Goal: Check status: Check status

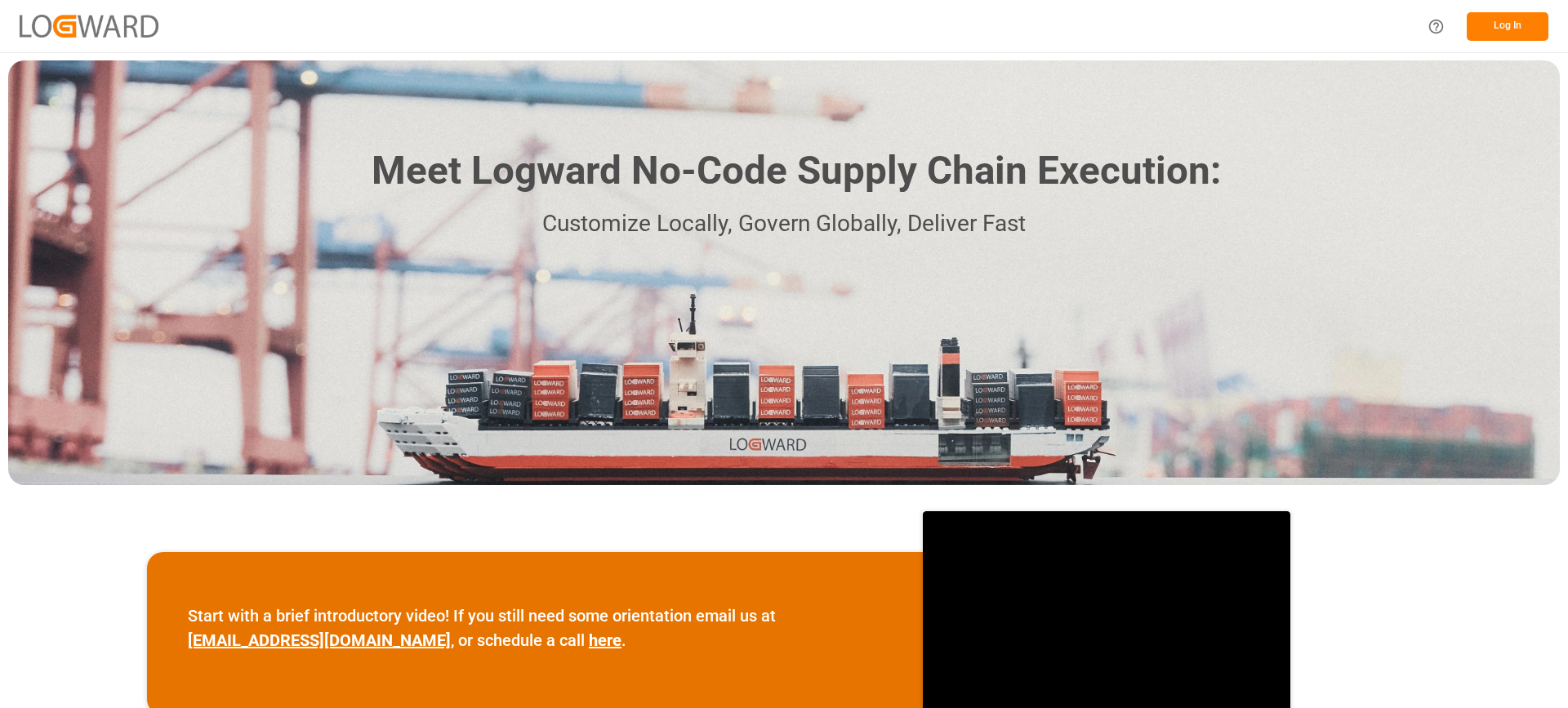
click at [1398, 84] on div "Meet Logward No-Code Supply Chain Execution: Customize Locally, Govern Globally…" at bounding box center [784, 272] width 1552 height 424
click at [1493, 22] on button "Log In" at bounding box center [1508, 27] width 82 height 29
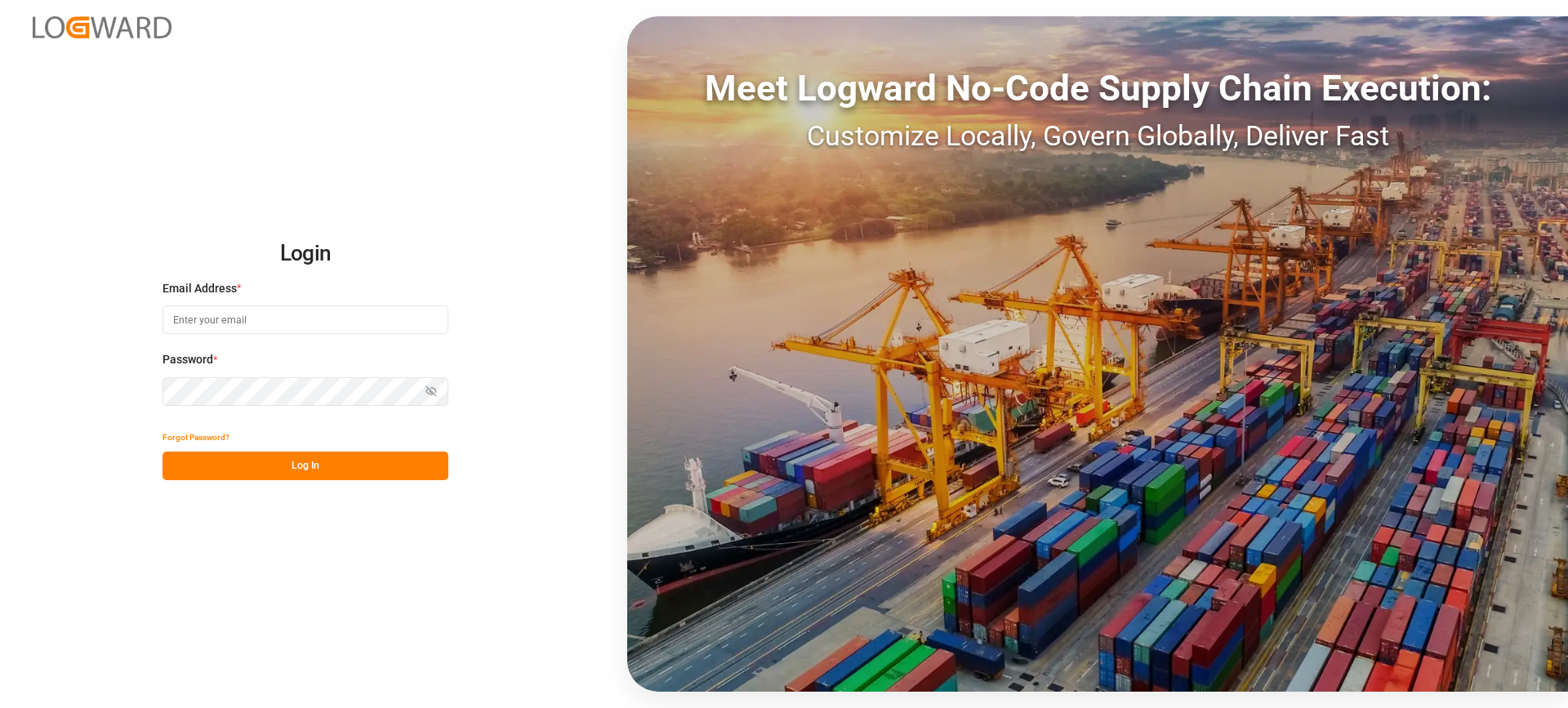
type input "[EMAIL_ADDRESS][DOMAIN_NAME]"
click at [342, 466] on button "Log In" at bounding box center [306, 465] width 286 height 29
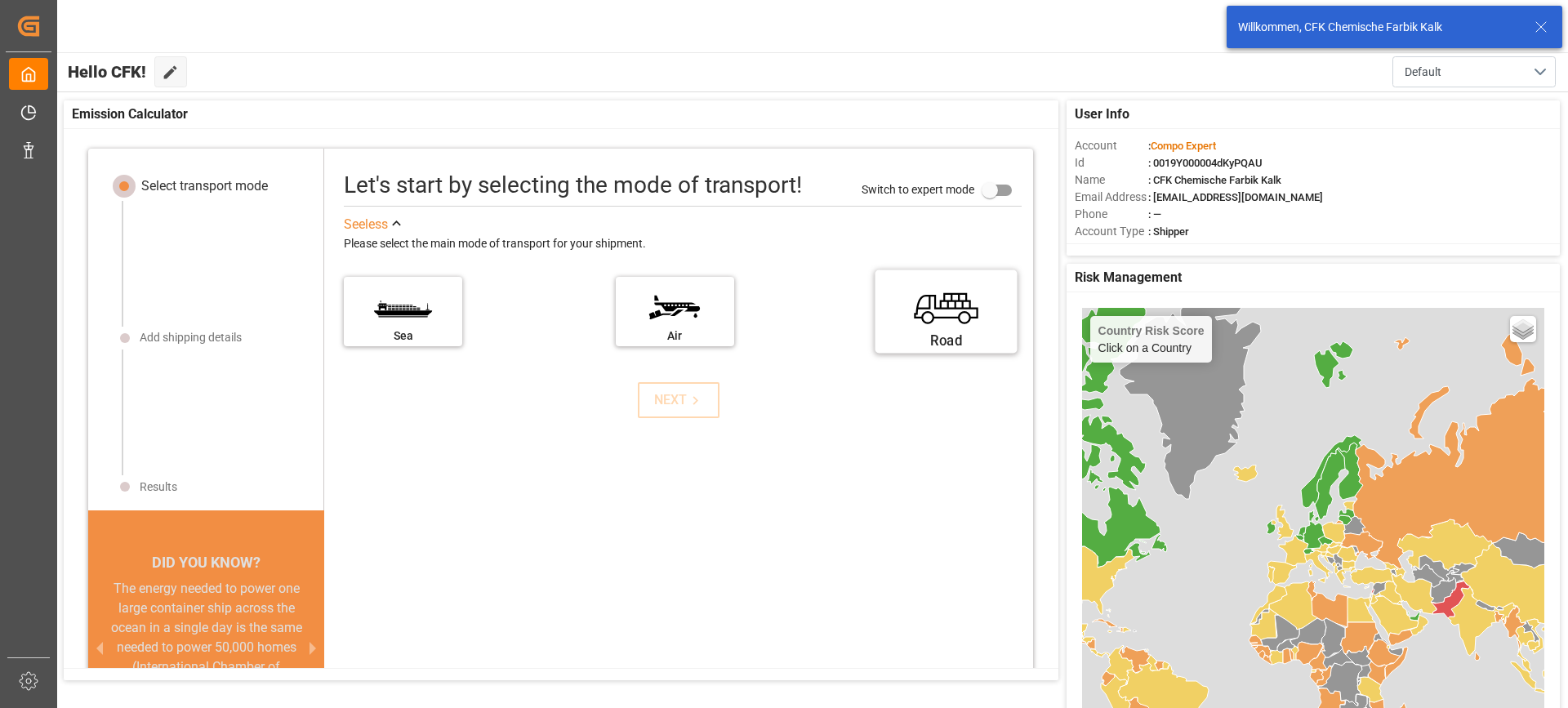
click at [944, 318] on label "Road" at bounding box center [947, 306] width 122 height 68
click at [0, 0] on input "Road" at bounding box center [0, 0] width 0 height 0
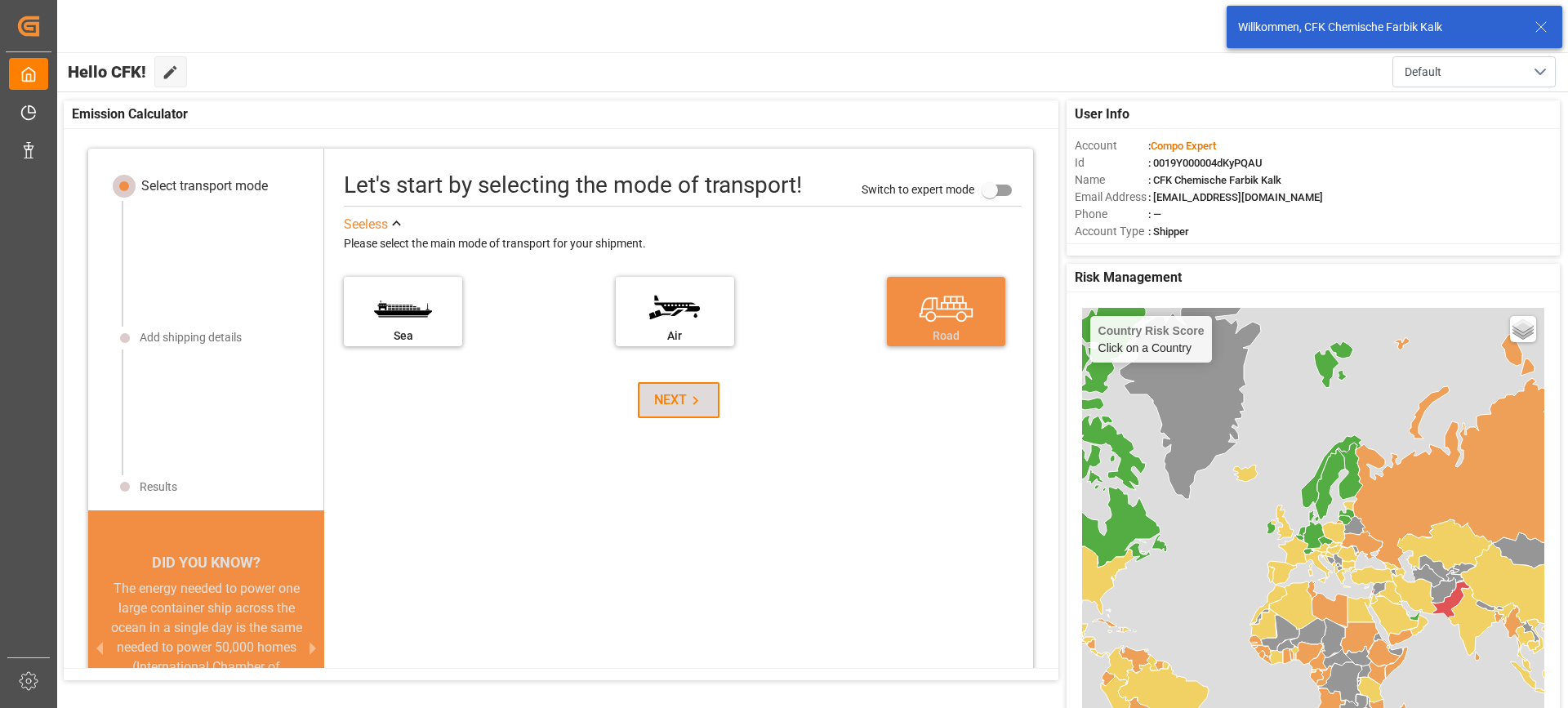
click at [664, 403] on div "NEXT" at bounding box center [679, 400] width 49 height 20
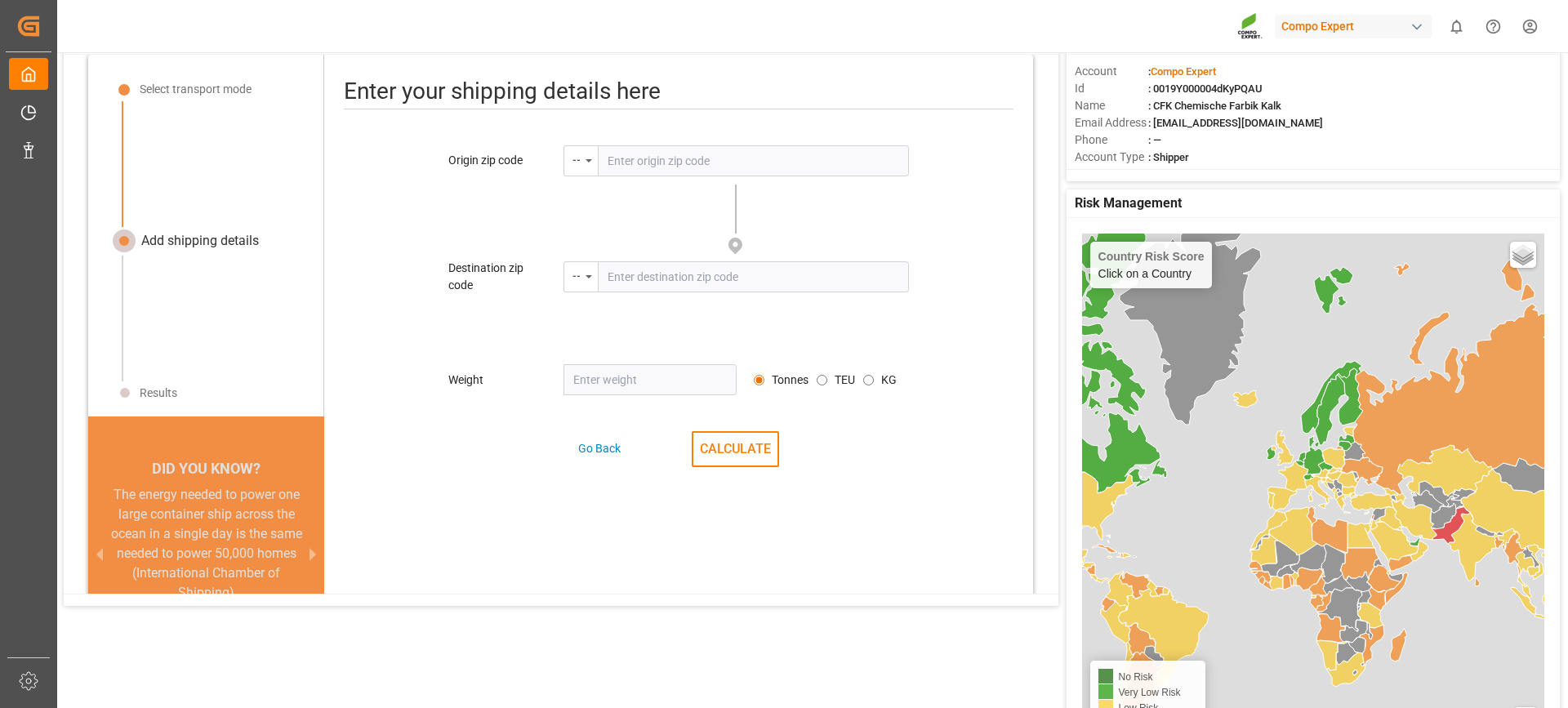
scroll to position [76, 0]
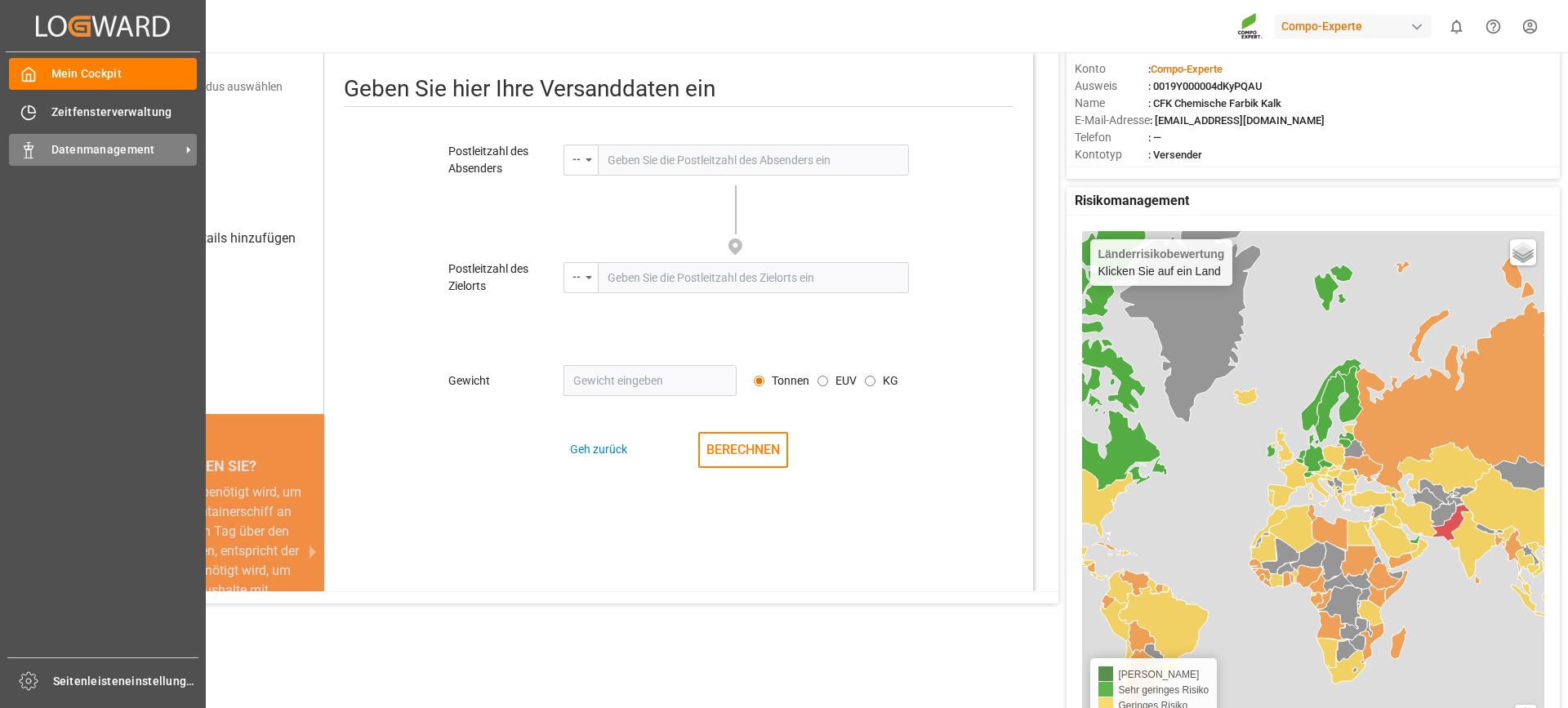
click at [111, 145] on font "Datenmanagement" at bounding box center [102, 149] width 103 height 13
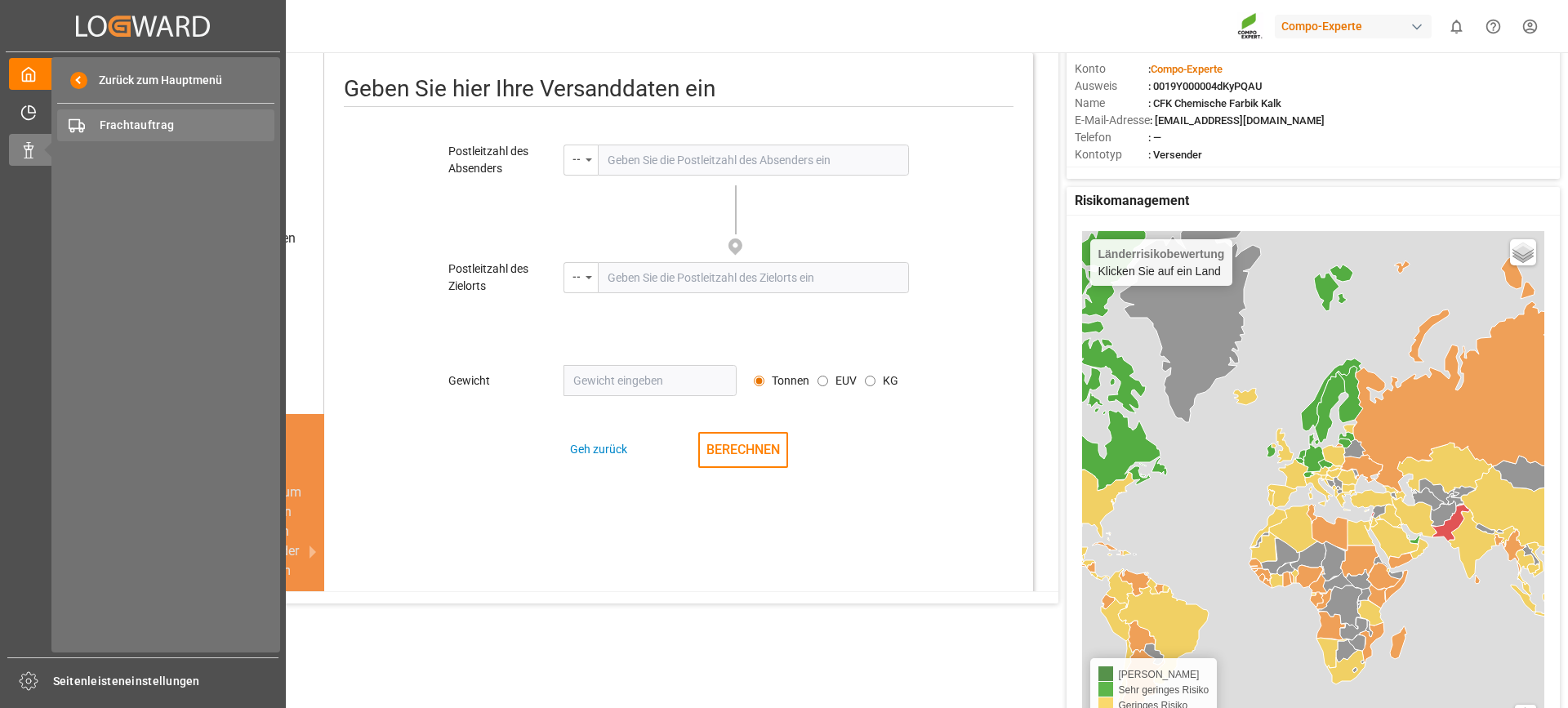
click at [195, 126] on span "Frachtauftrag" at bounding box center [187, 125] width 175 height 17
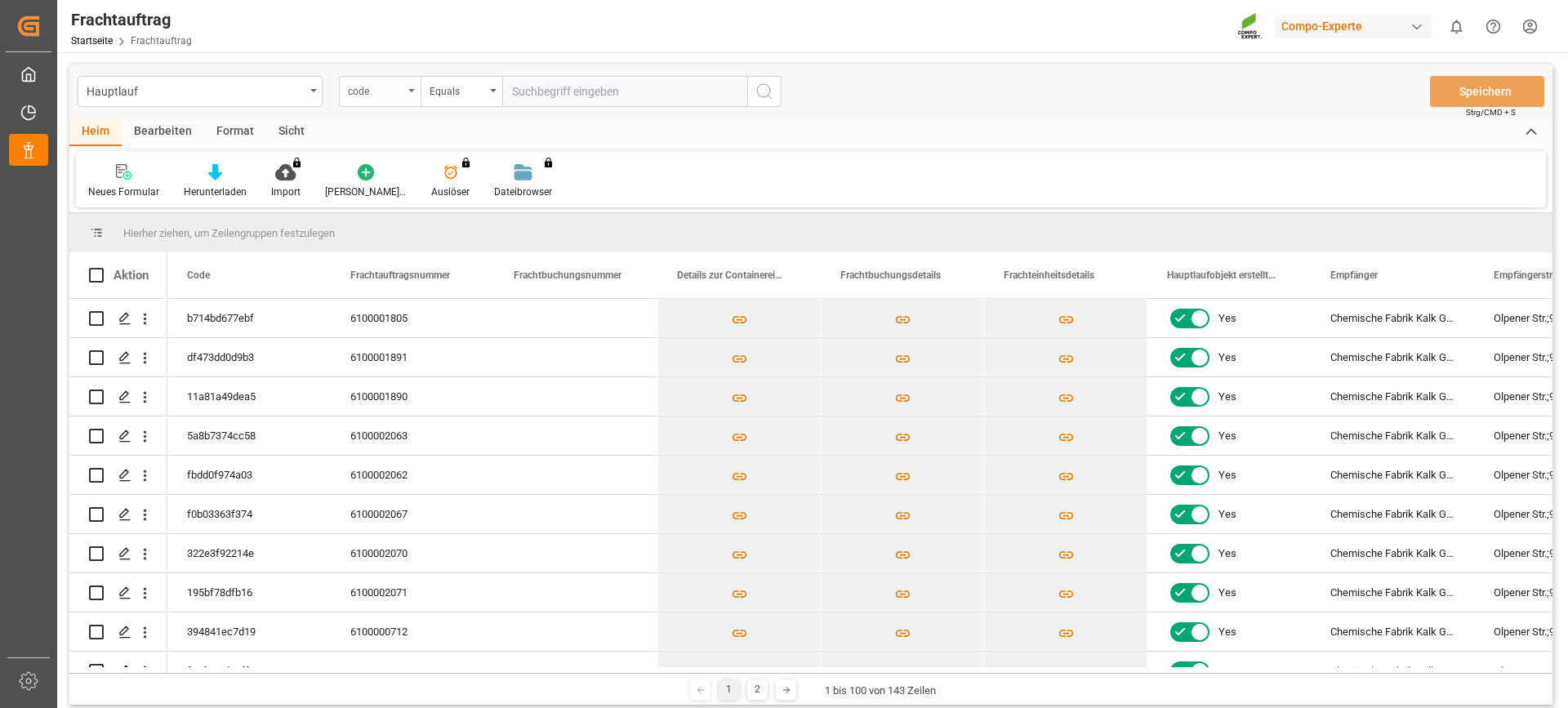
click at [414, 94] on div "code" at bounding box center [379, 91] width 82 height 31
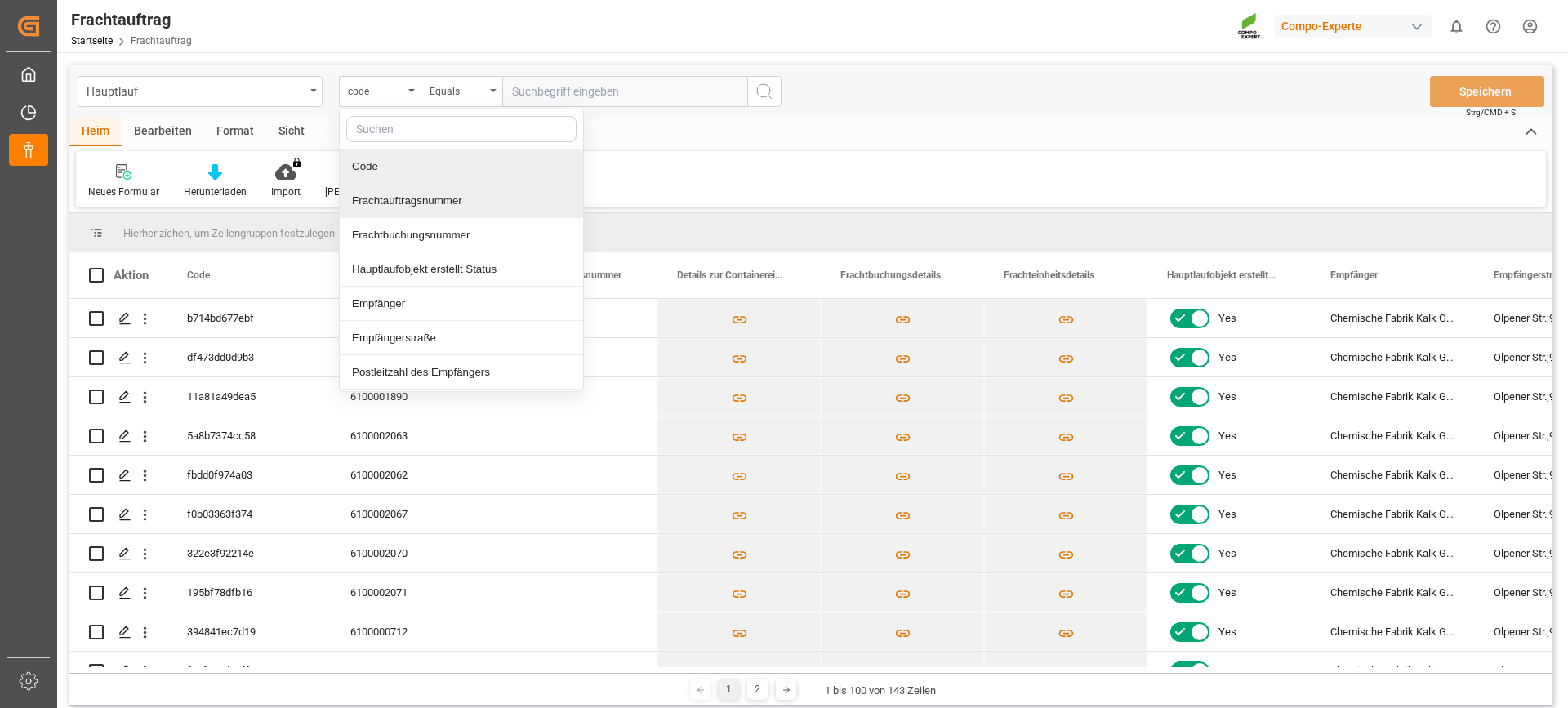
click at [426, 205] on font "Frachtauftragsnummer" at bounding box center [407, 200] width 111 height 13
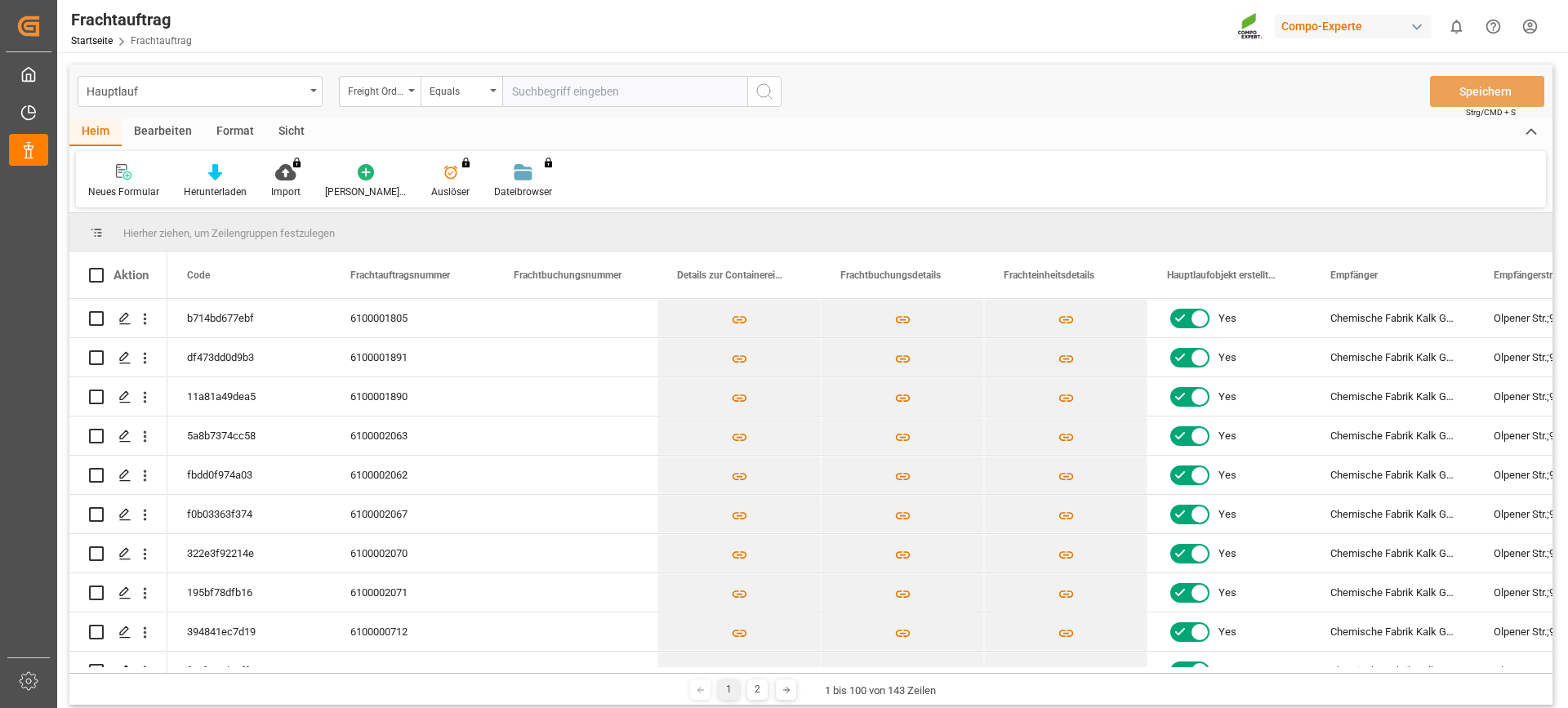
click at [590, 97] on input "text" at bounding box center [625, 91] width 245 height 31
type input "6100001714"
click at [760, 85] on circle "Suchschaltfläche" at bounding box center [763, 91] width 13 height 13
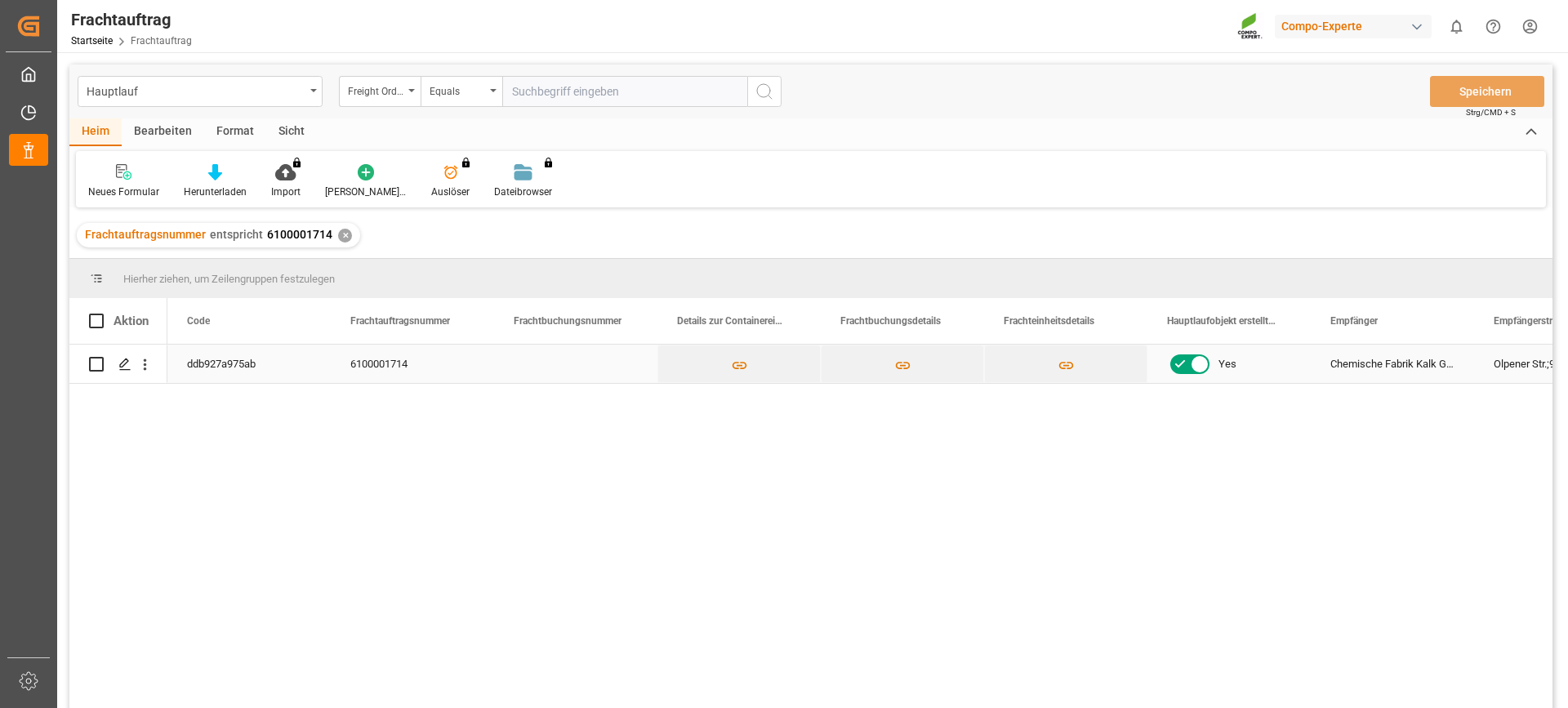
click at [84, 371] on div "Drücken Sie die LEERTASTE, um diese Zeile auszuwählen." at bounding box center [118, 363] width 98 height 39
click at [94, 364] on input "Drücken Sie die Leertaste, um die Zeilenauswahl umzuschalten (nicht markiert)." at bounding box center [96, 364] width 14 height 14
checkbox input "true"
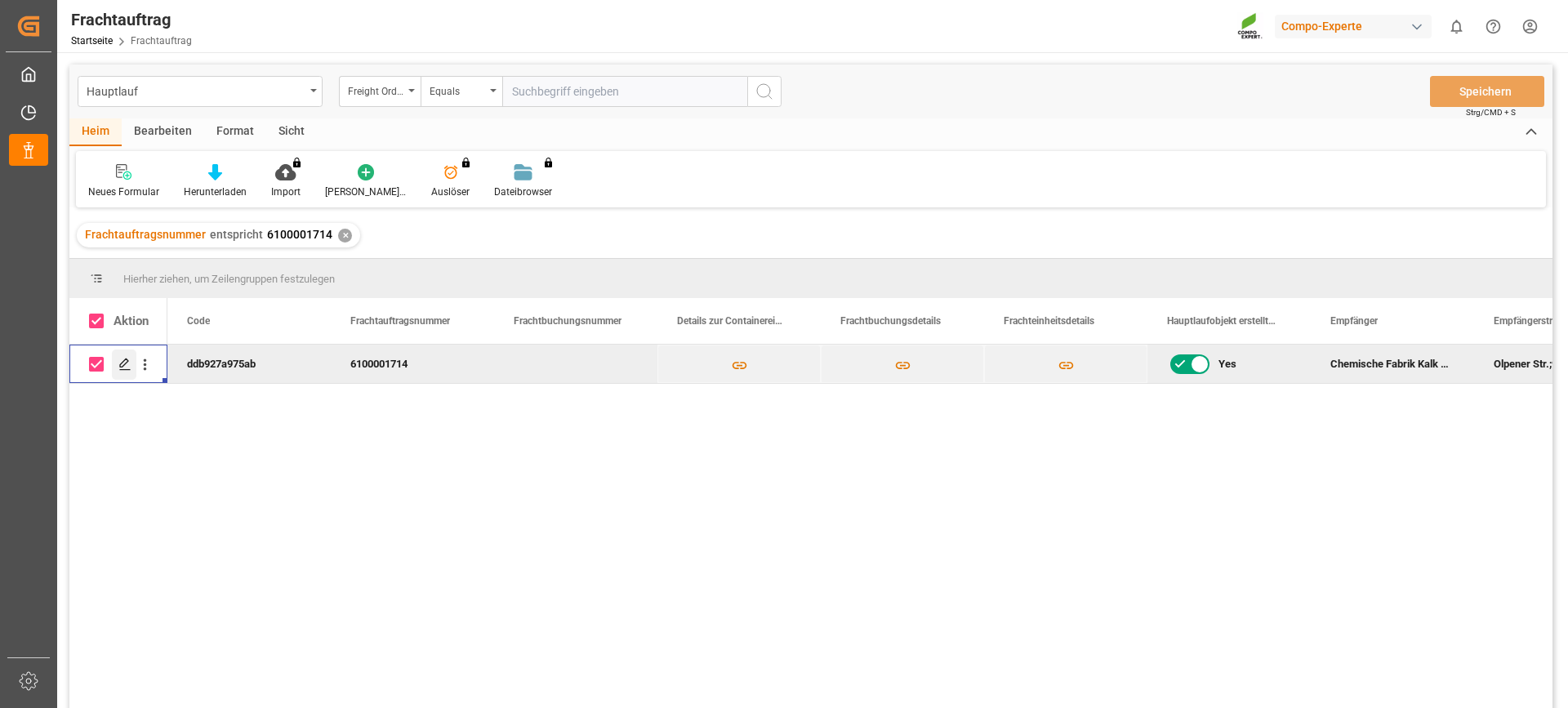
click at [127, 367] on icon "Press SPACE to deselect this row." at bounding box center [125, 364] width 13 height 13
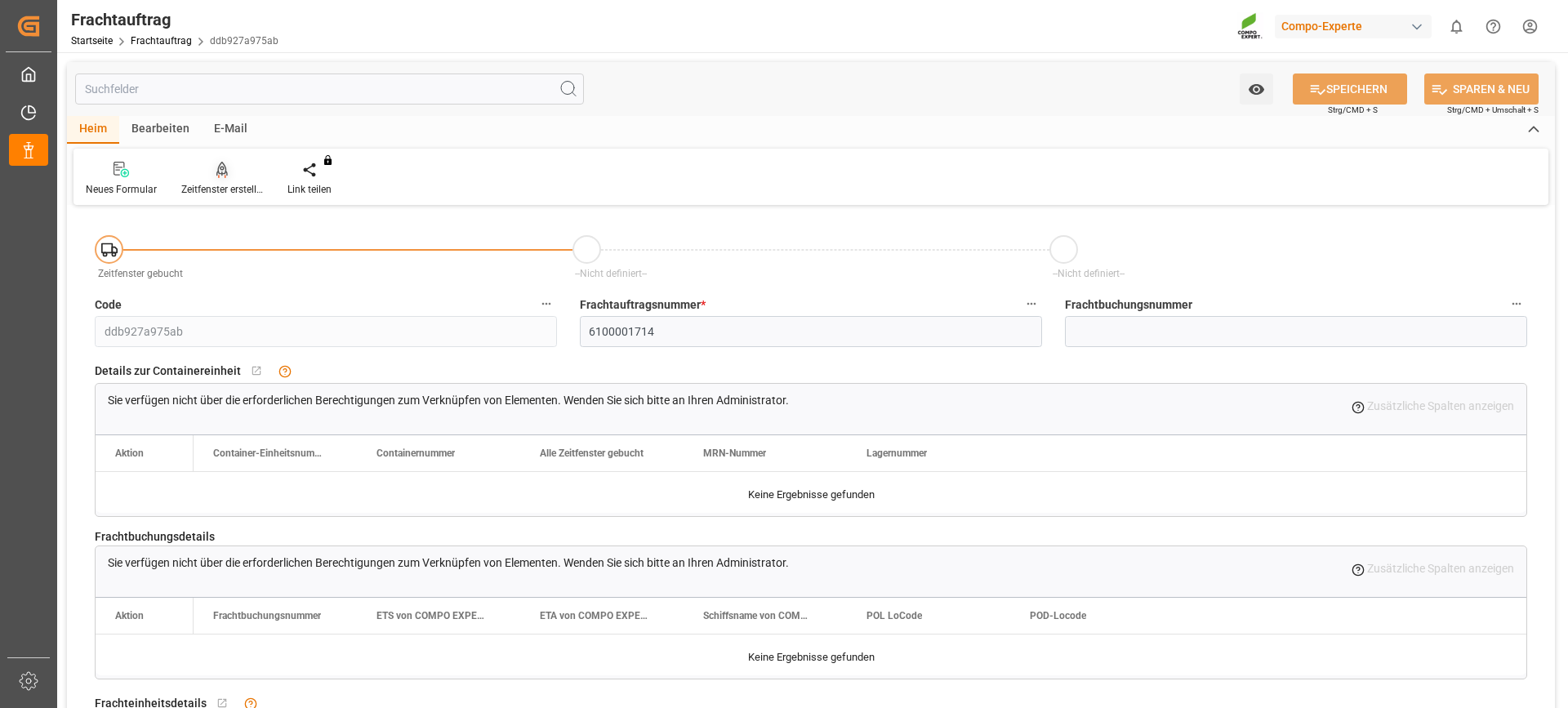
click at [218, 176] on icon at bounding box center [222, 170] width 12 height 16
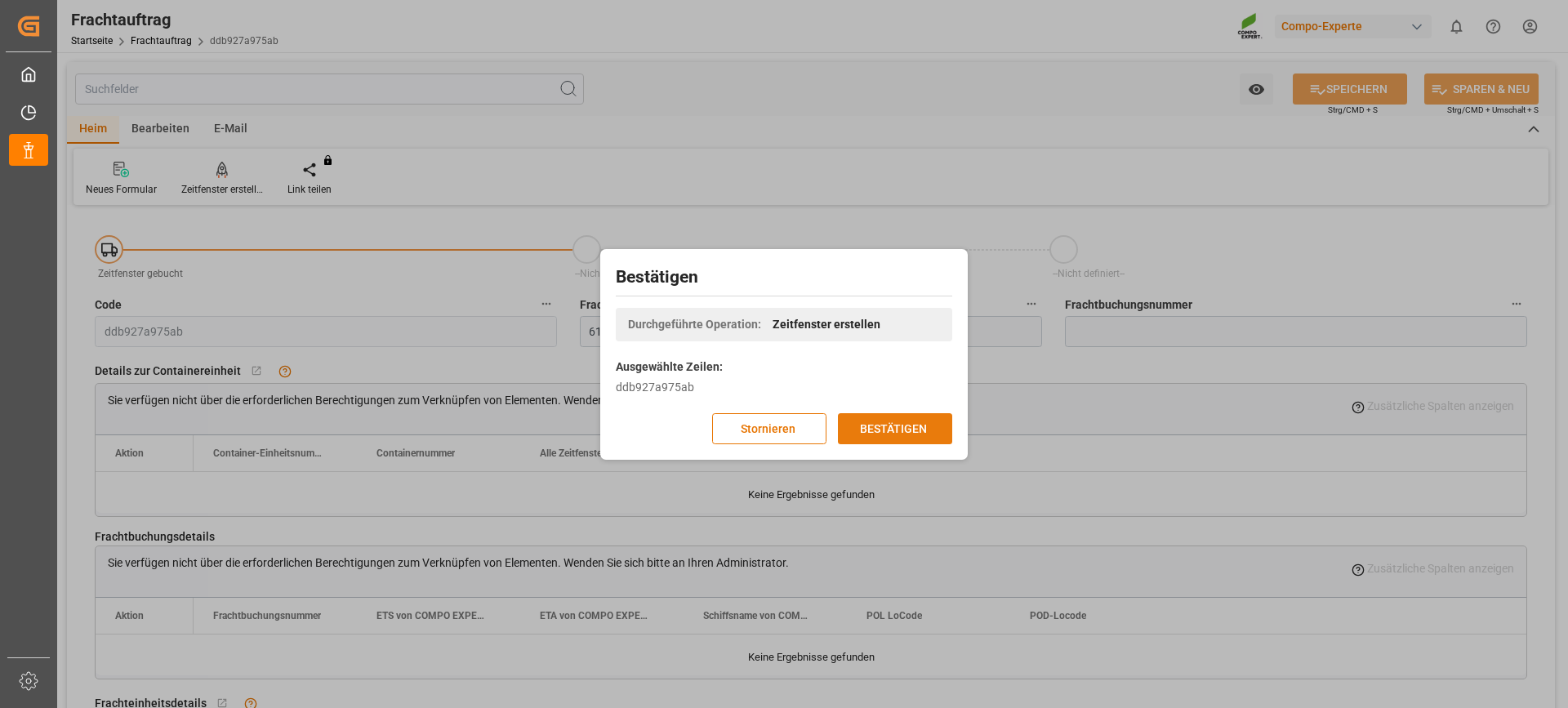
click at [919, 420] on font "BESTÄTIGEN" at bounding box center [894, 429] width 67 height 18
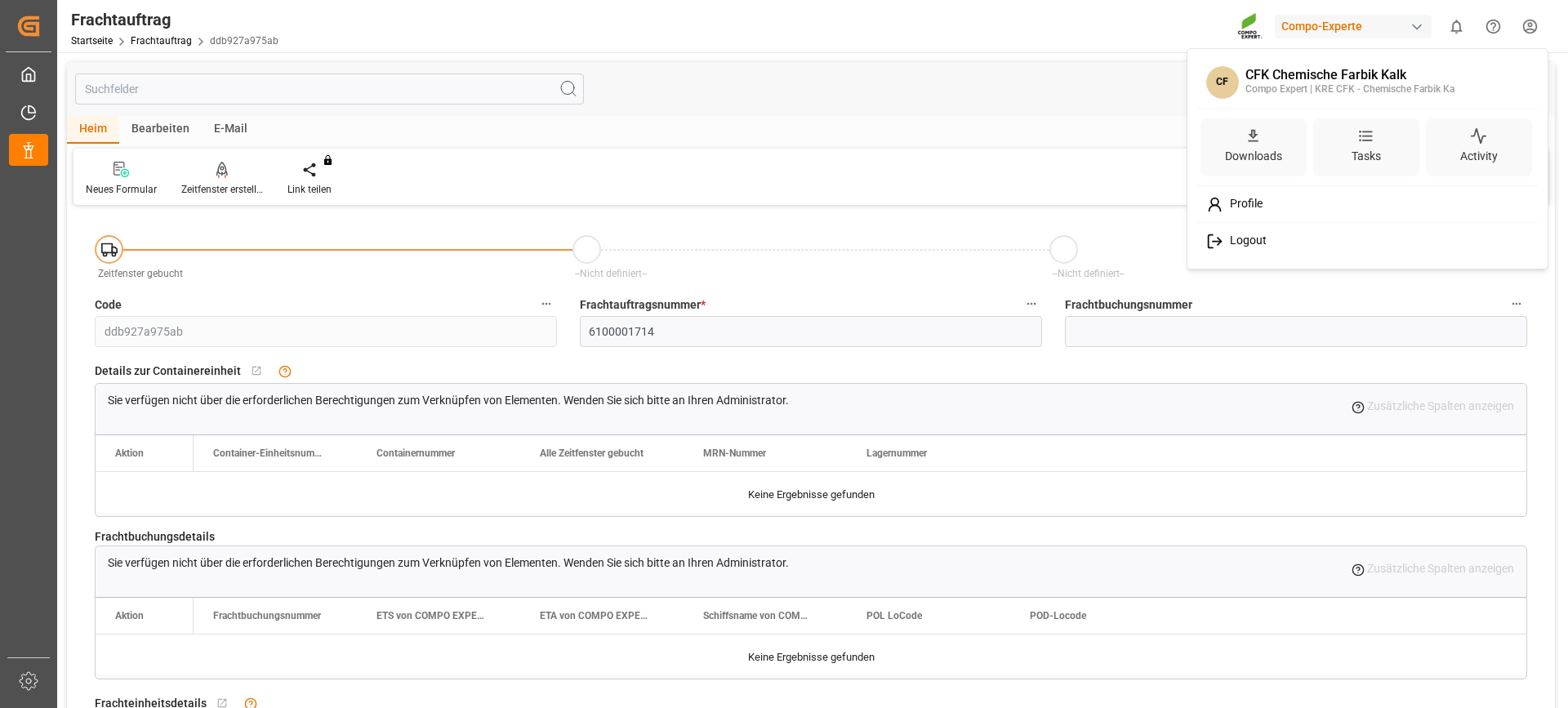
click at [1534, 24] on html "Created by potrace 1.15, written by [PERSON_NAME] [DATE]-[DATE] Created by potr…" at bounding box center [784, 354] width 1568 height 708
click at [1290, 235] on div "Ausloggen" at bounding box center [1368, 242] width 335 height 31
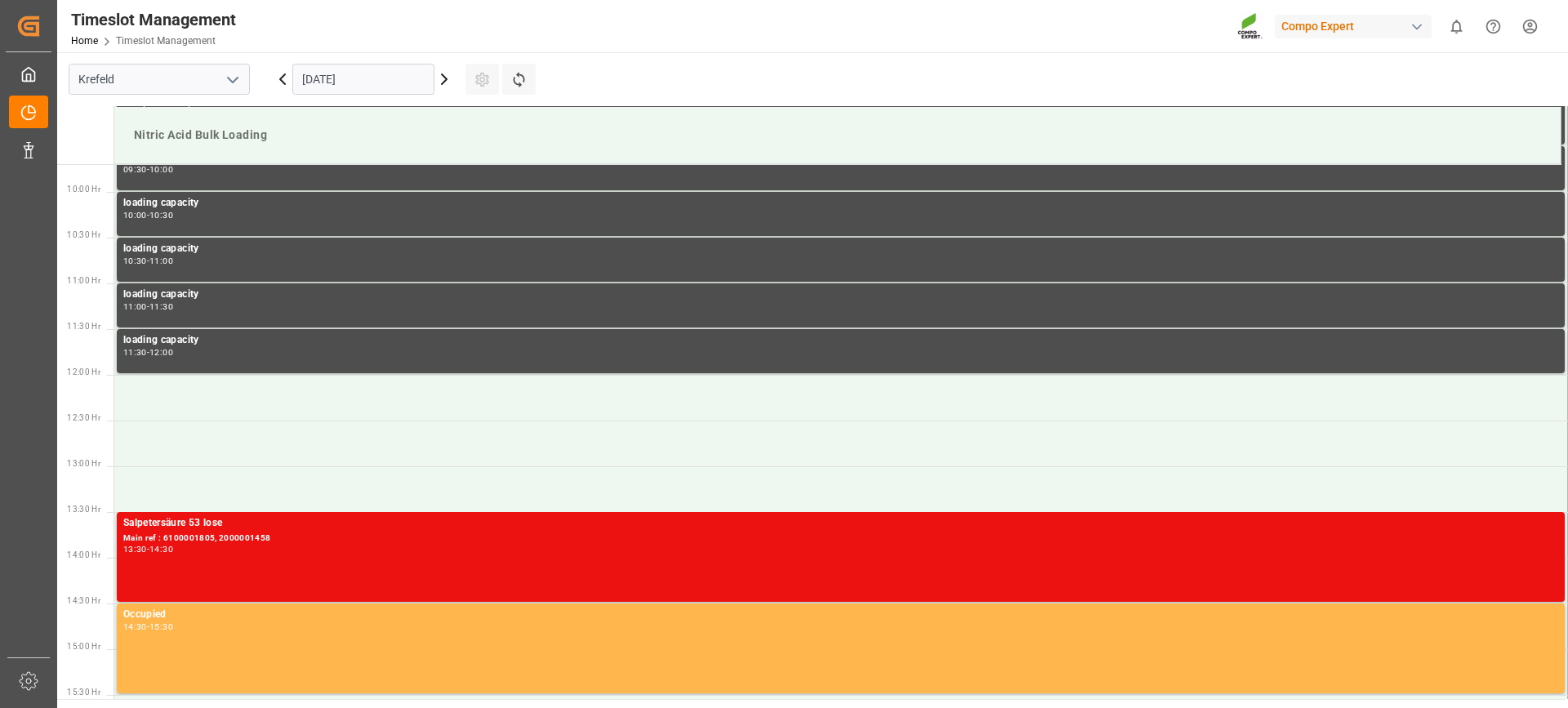
scroll to position [904, 0]
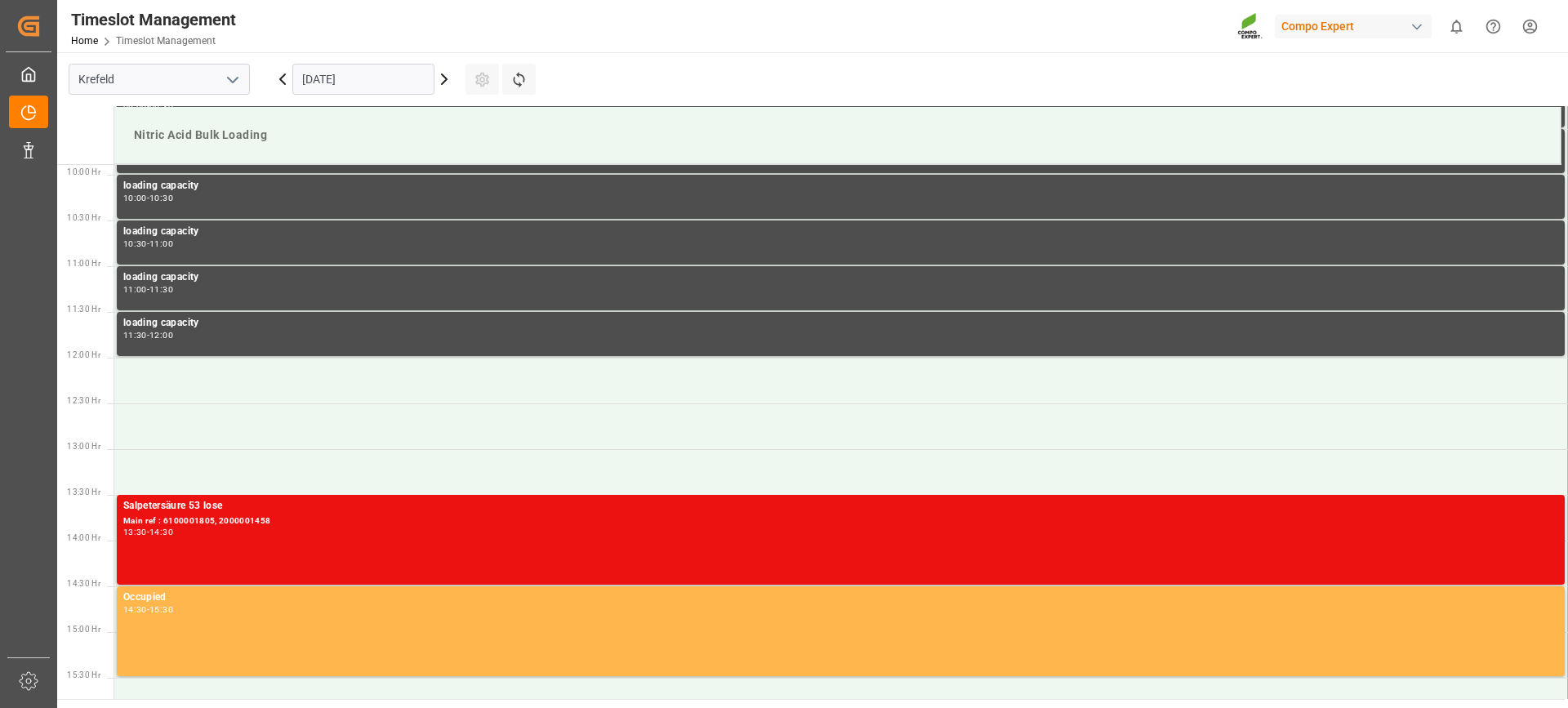
click at [441, 78] on icon at bounding box center [444, 79] width 20 height 20
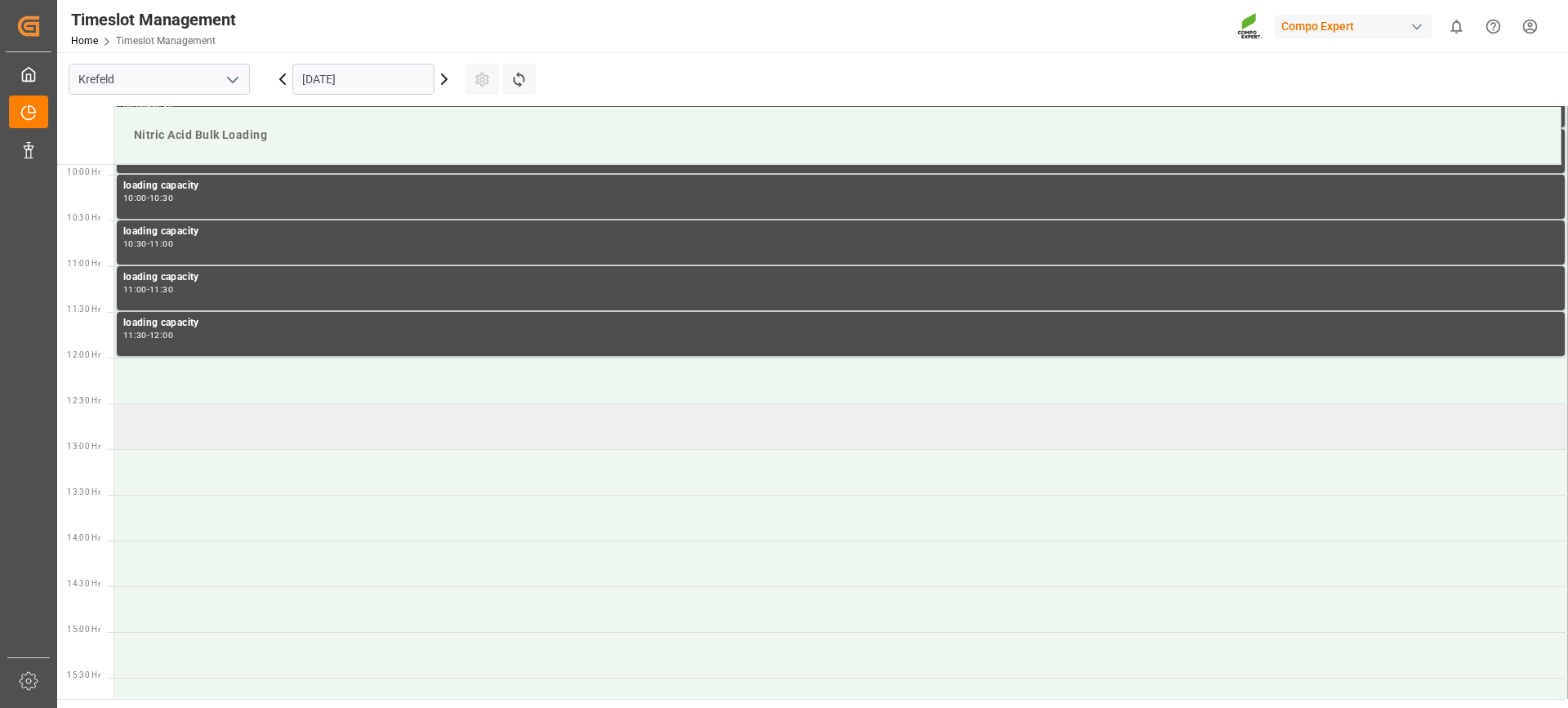
scroll to position [822, 0]
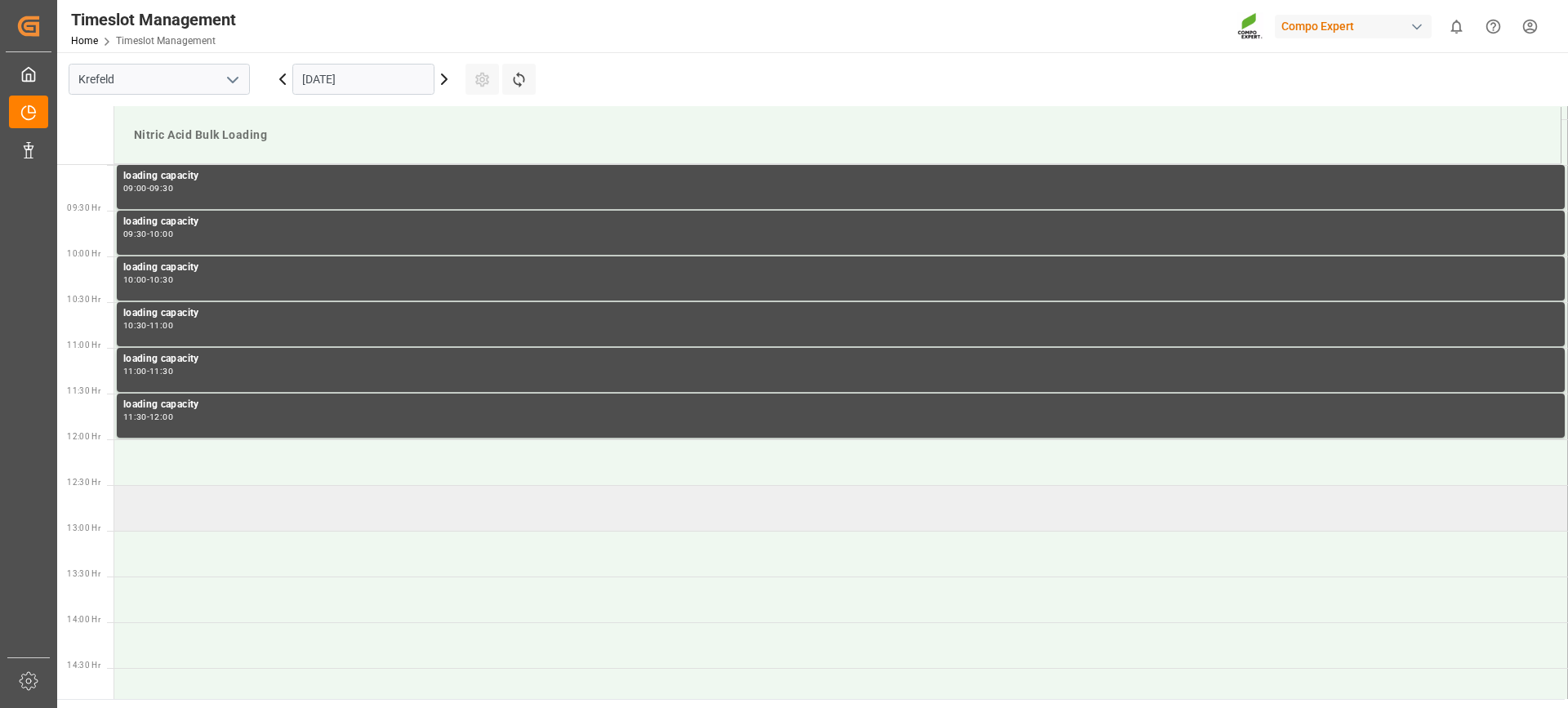
click at [187, 505] on td at bounding box center [841, 508] width 1454 height 46
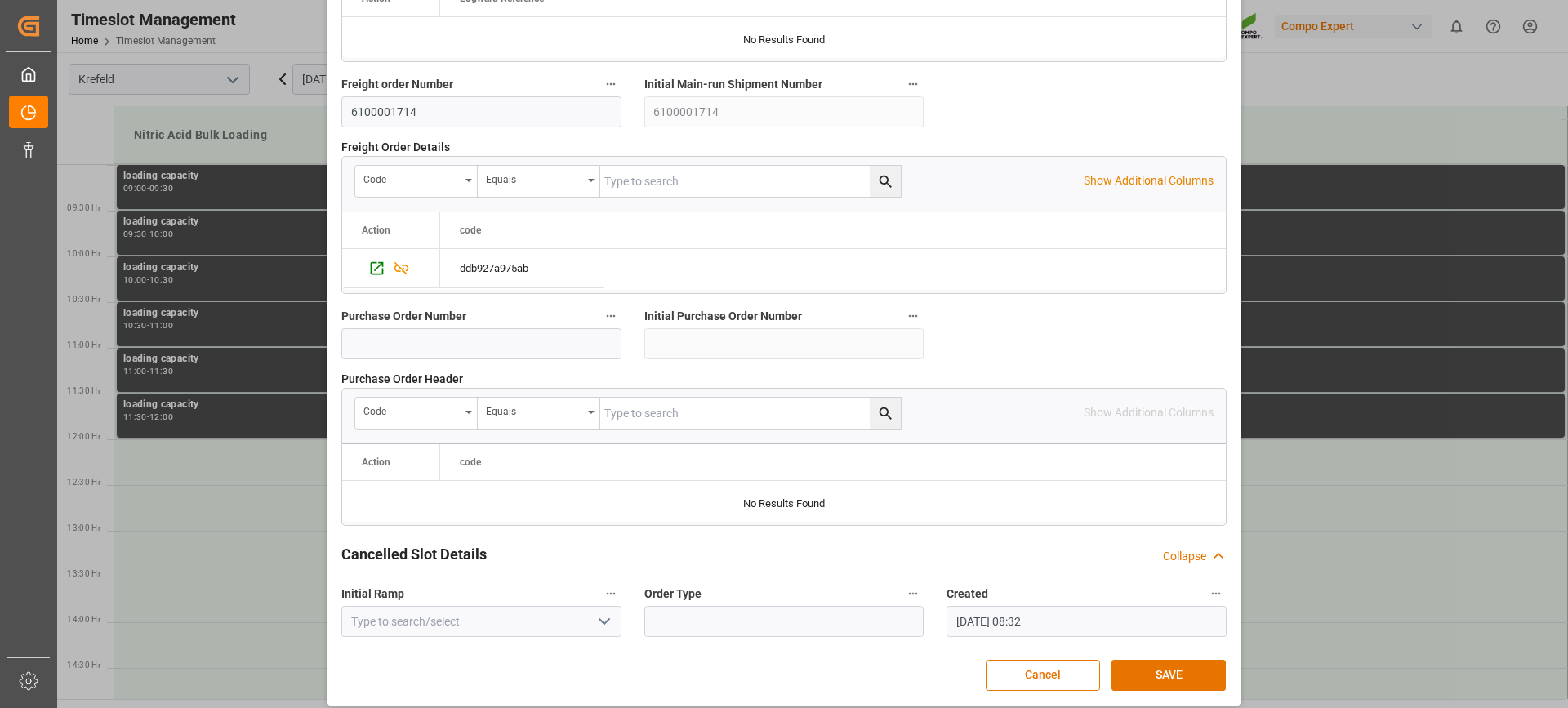
scroll to position [1553, 0]
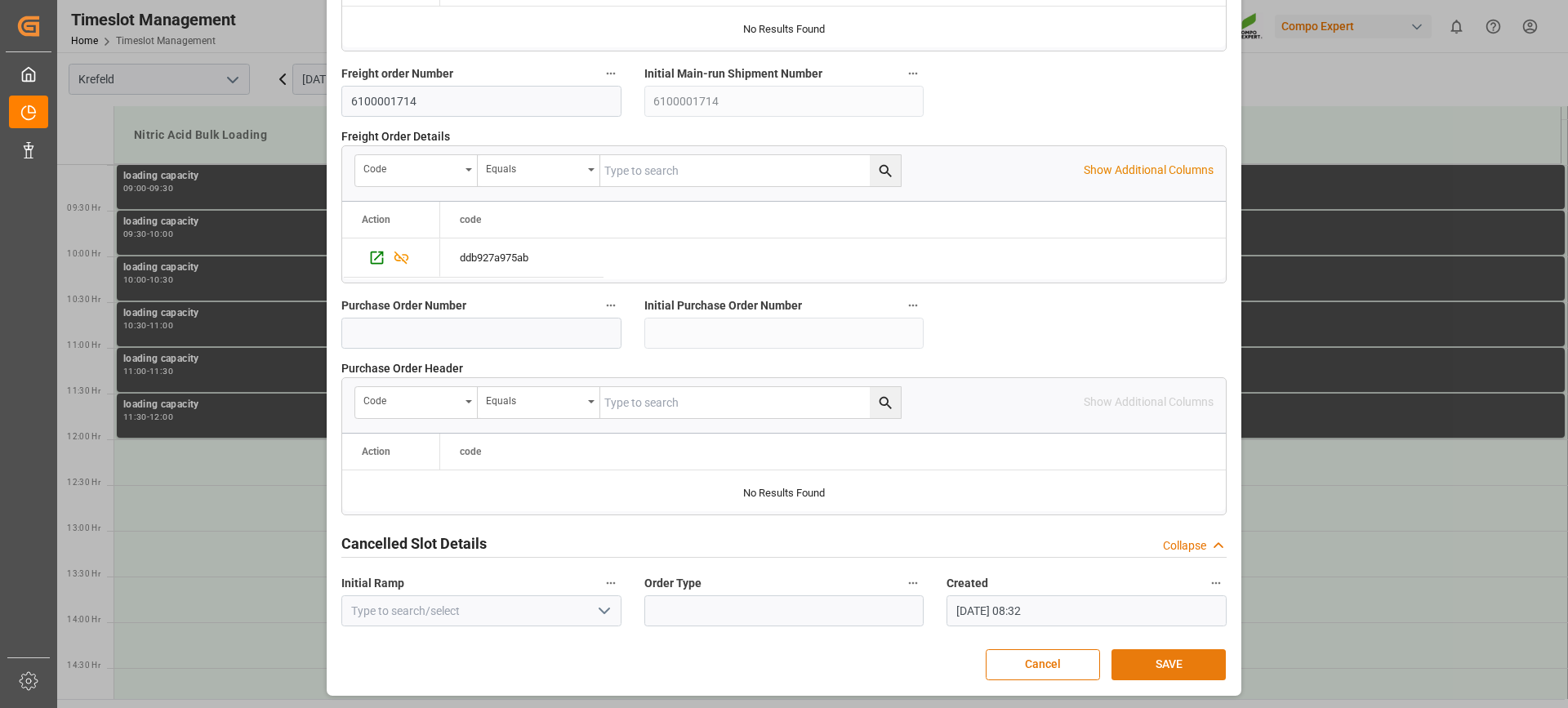
click at [1161, 662] on button "SAVE" at bounding box center [1169, 664] width 114 height 31
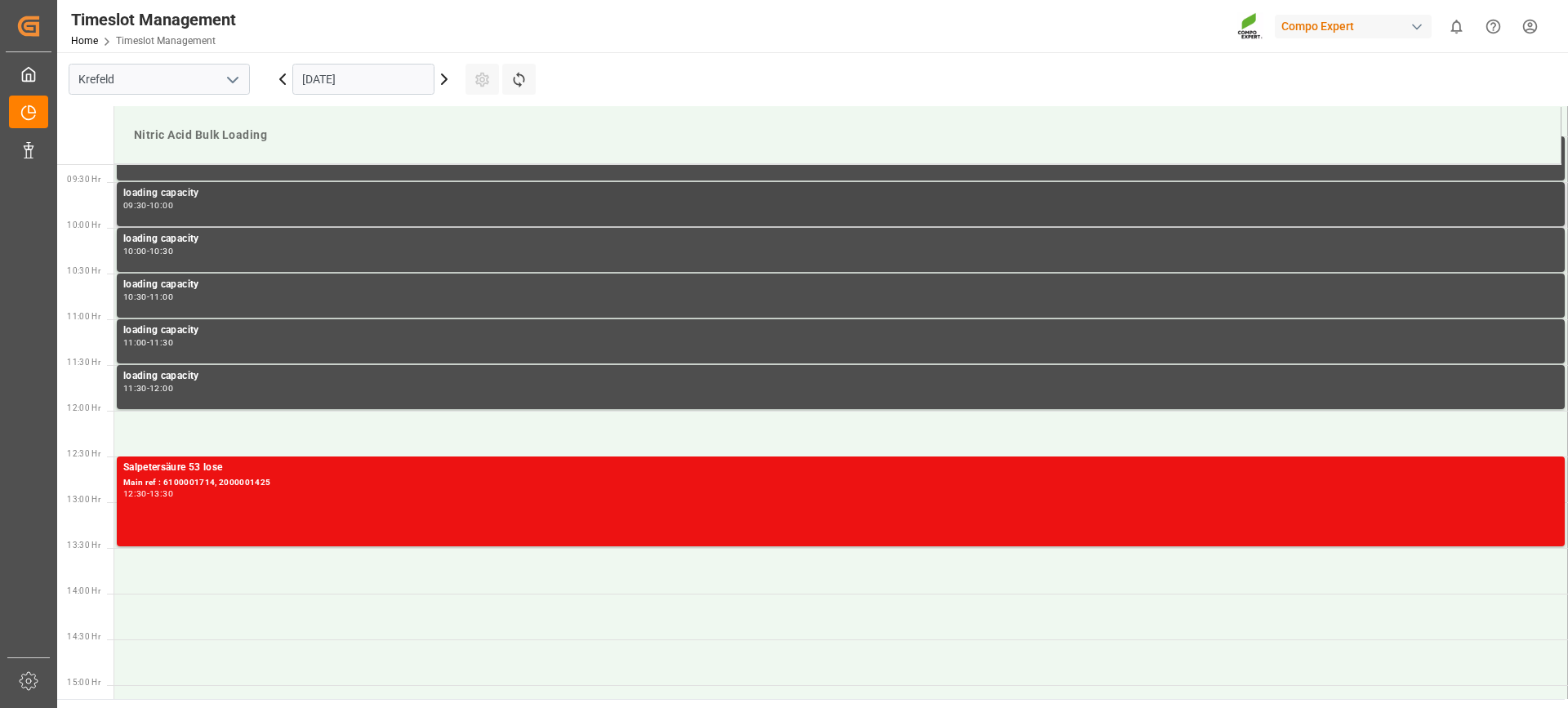
scroll to position [844, 0]
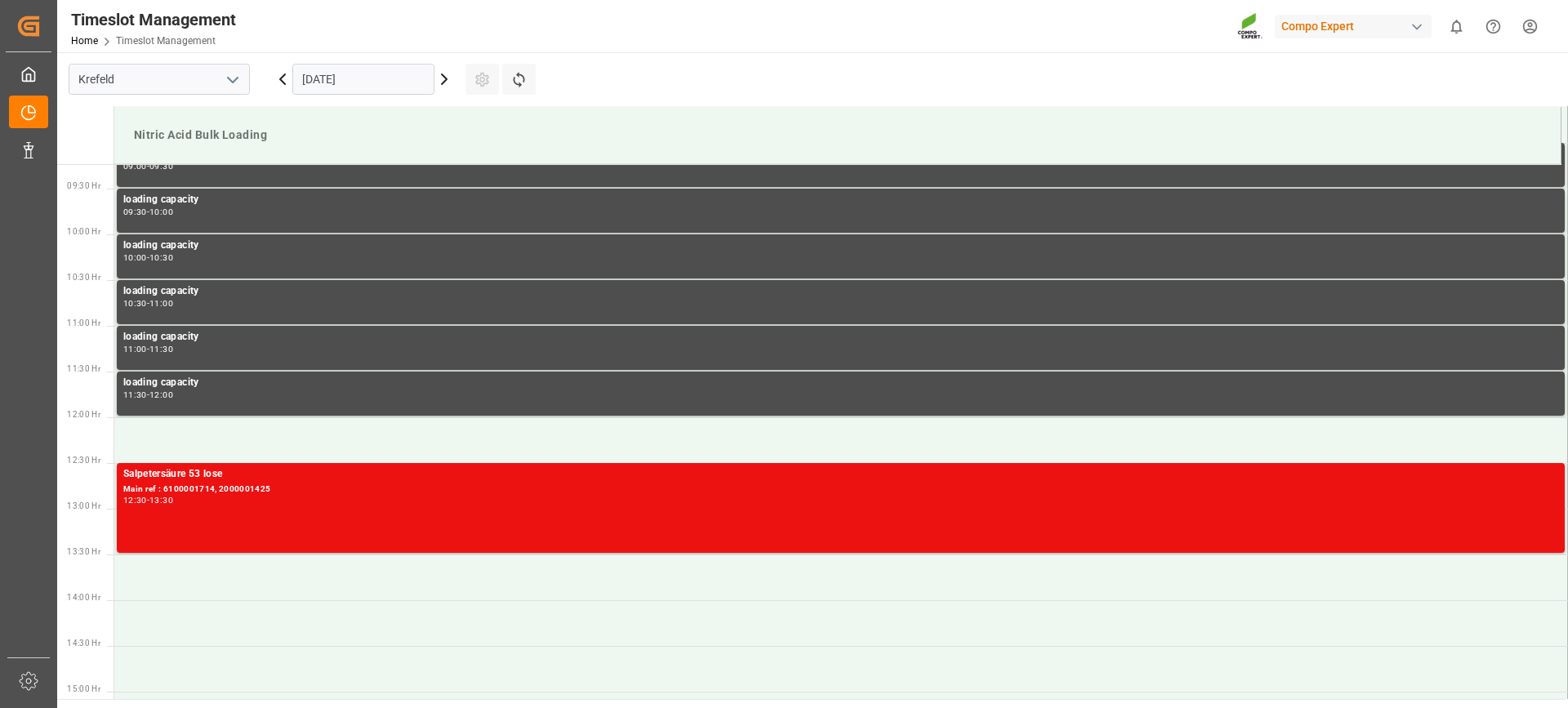
click at [1533, 24] on html "Created by potrace 1.15, written by Peter Selinger 2001-2017 Created by potrace…" at bounding box center [784, 354] width 1568 height 708
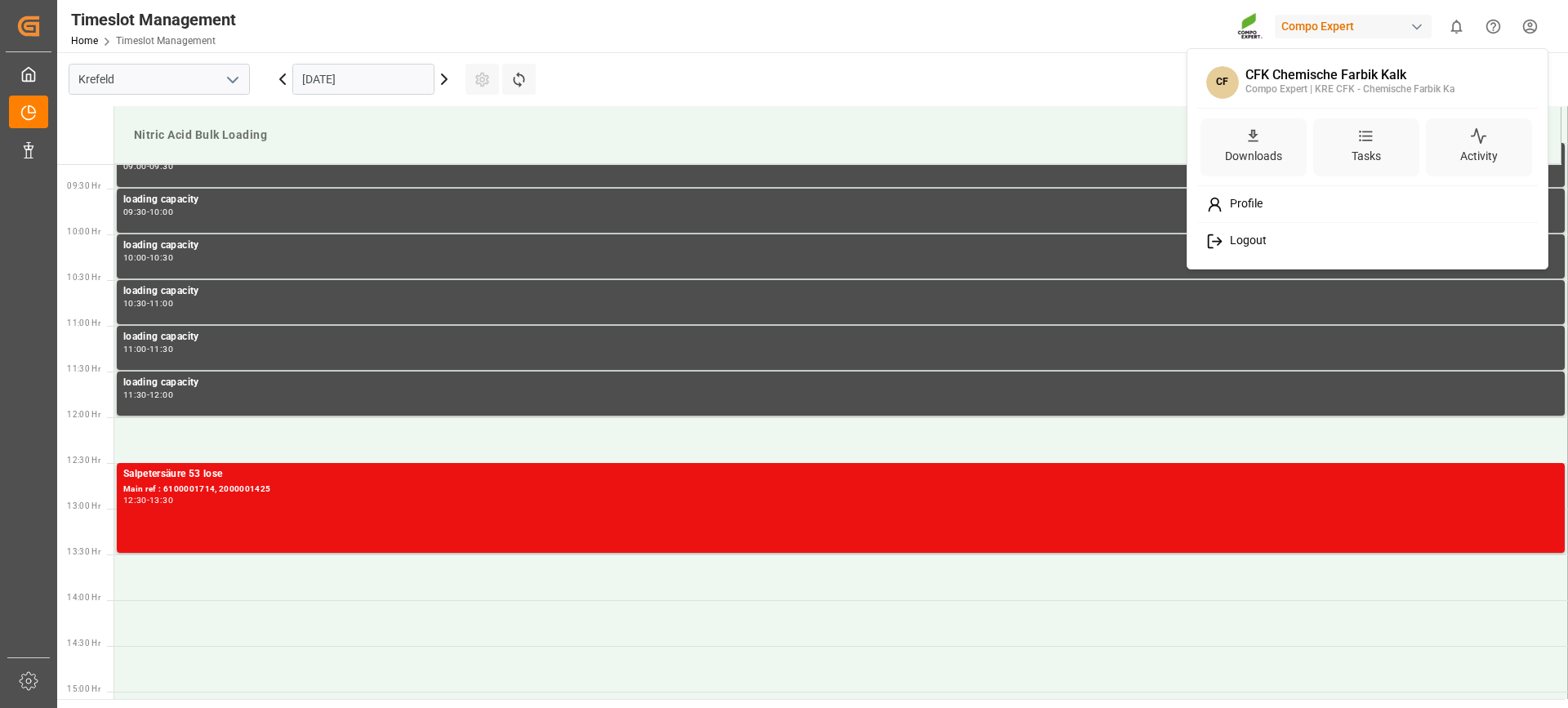
click at [1272, 245] on div "Logout" at bounding box center [1368, 242] width 335 height 31
